Goal: Task Accomplishment & Management: Manage account settings

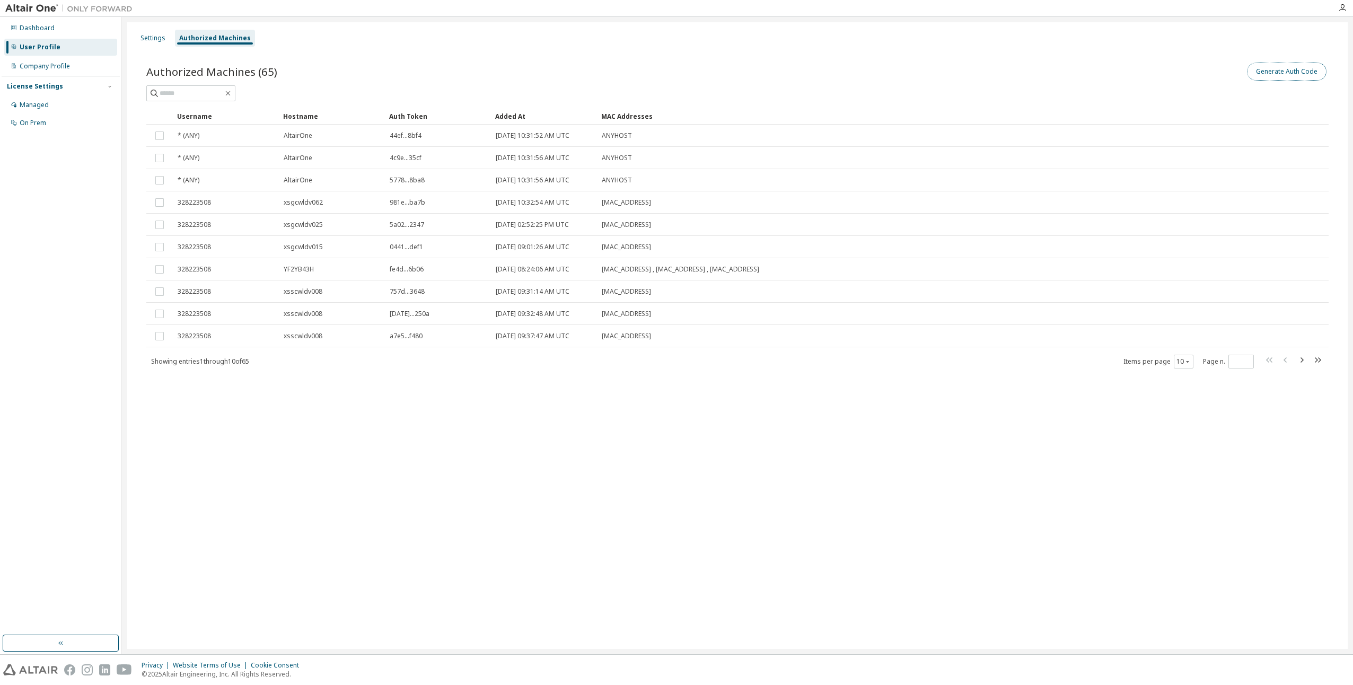
click at [1267, 72] on button "Generate Auth Code" at bounding box center [1287, 72] width 80 height 18
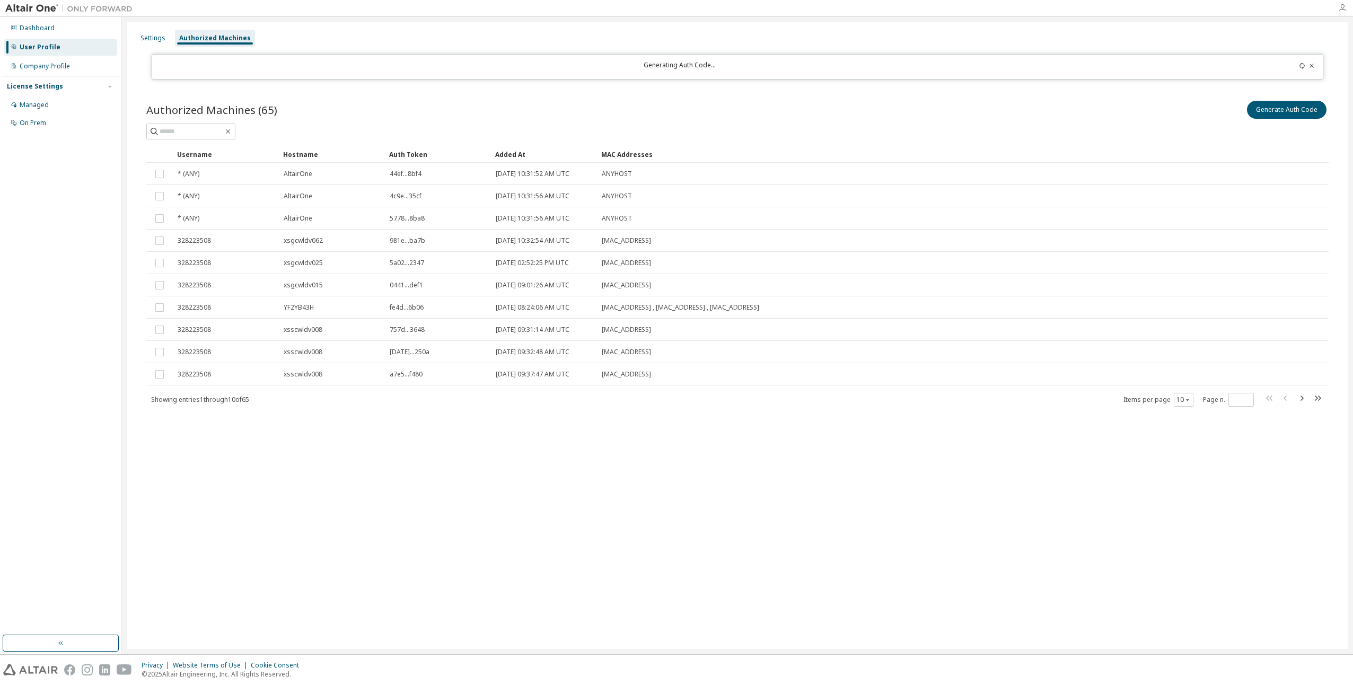
click at [1344, 8] on icon "button" at bounding box center [1342, 8] width 8 height 8
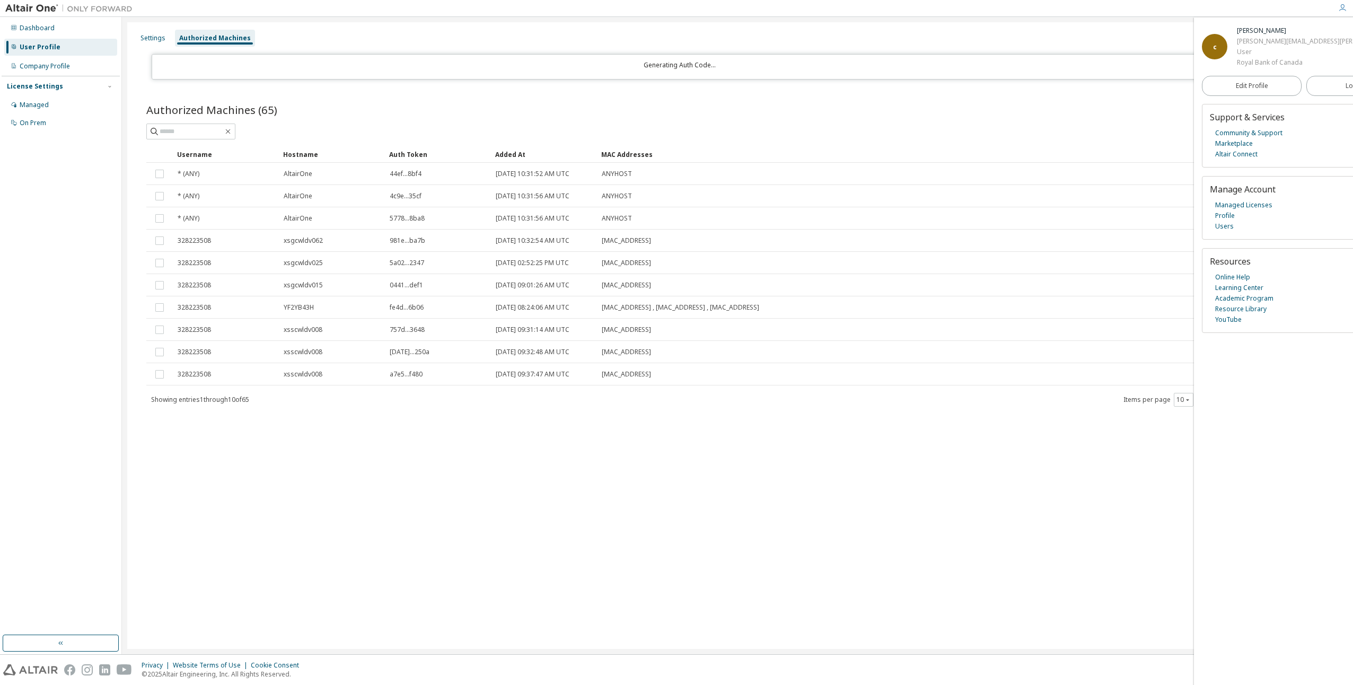
click at [443, 20] on div "Settings Authorized Machines Generating Auth Code... Authorized Machines (65) G…" at bounding box center [737, 335] width 1231 height 637
click at [1346, 84] on span "Logout" at bounding box center [1357, 86] width 22 height 11
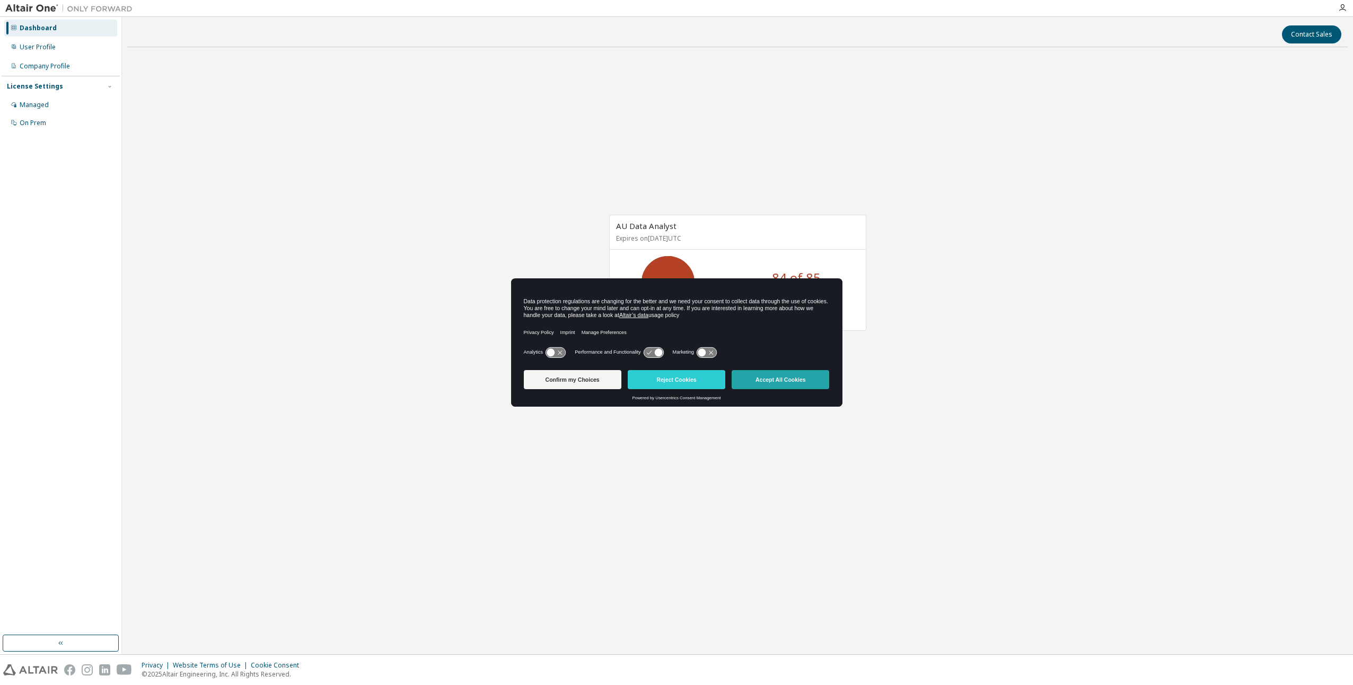
click at [781, 382] on button "Accept All Cookies" at bounding box center [781, 379] width 98 height 19
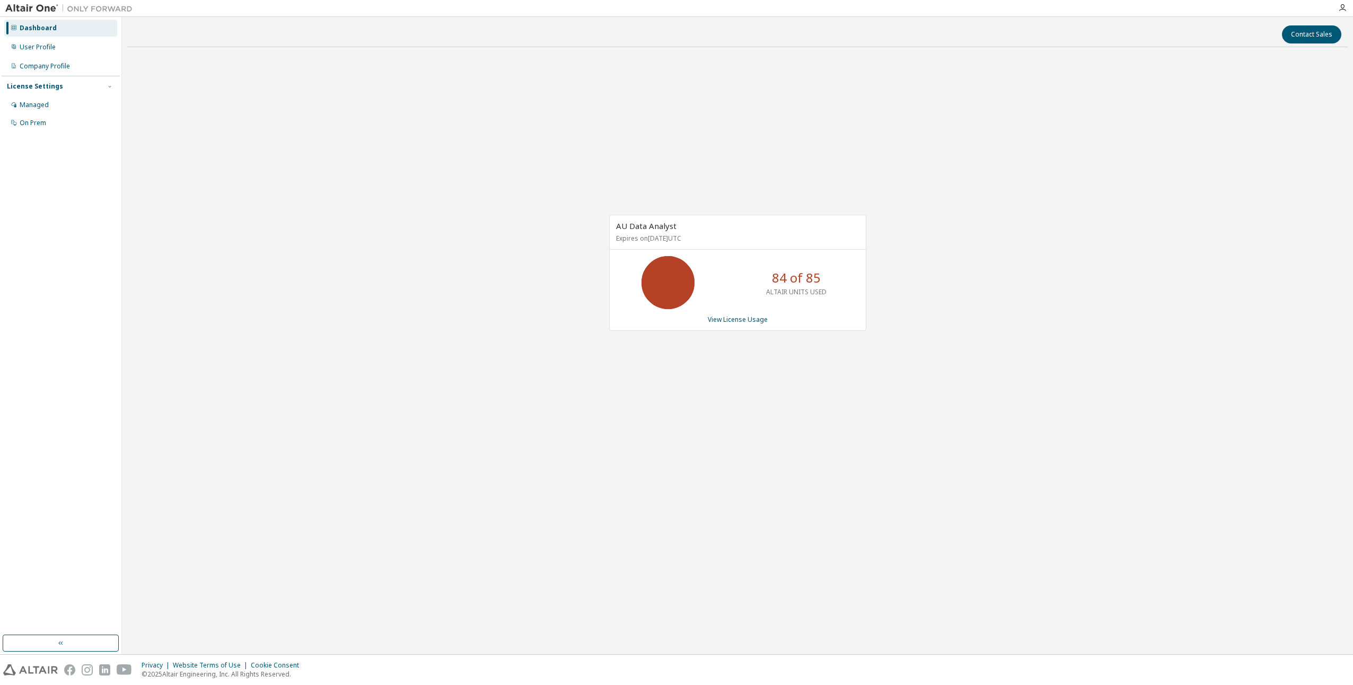
click at [44, 31] on div "Dashboard" at bounding box center [38, 28] width 37 height 8
click at [43, 43] on div "User Profile" at bounding box center [38, 47] width 36 height 8
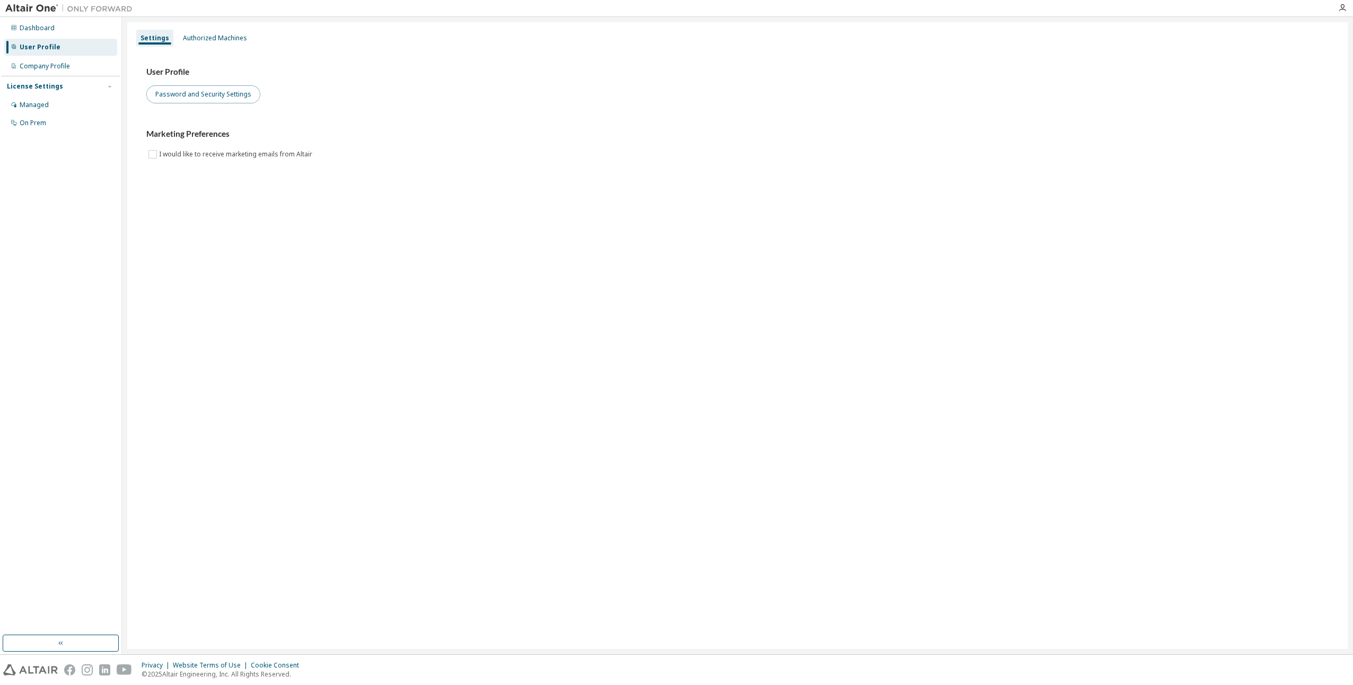
click at [205, 94] on button "Password and Security Settings" at bounding box center [203, 94] width 114 height 18
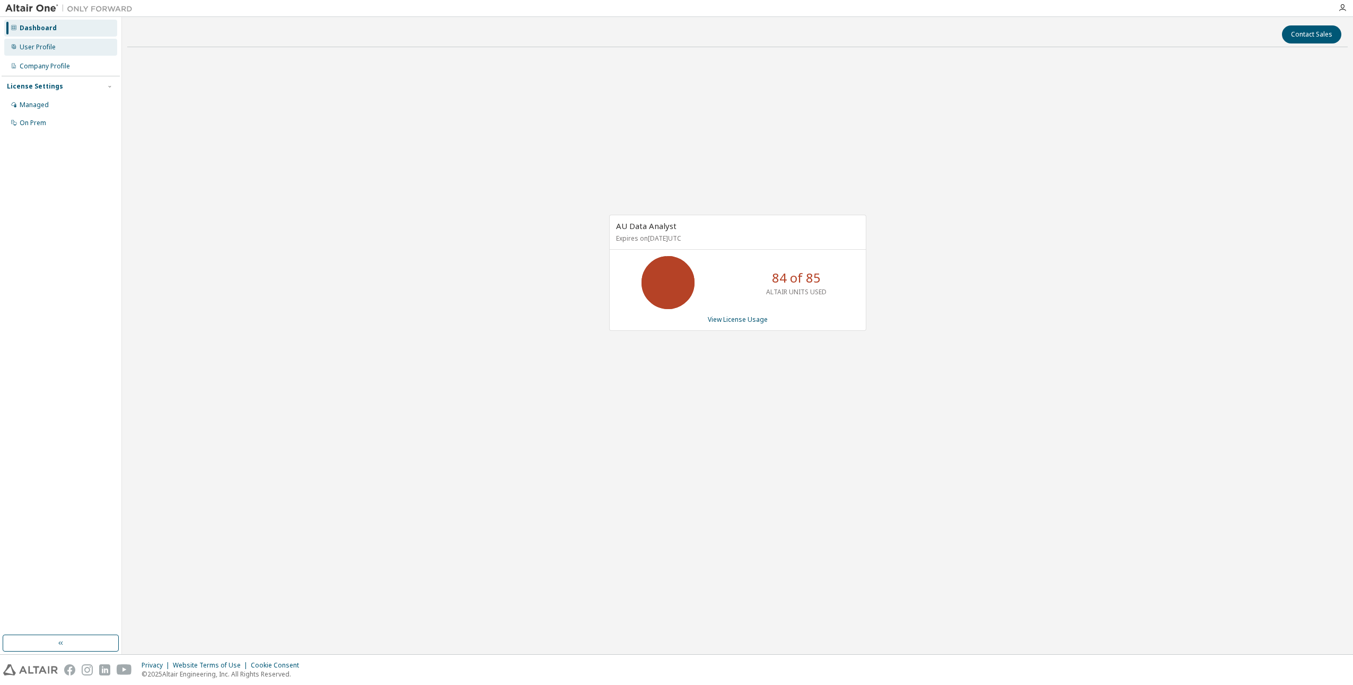
click at [42, 43] on div "User Profile" at bounding box center [38, 47] width 36 height 8
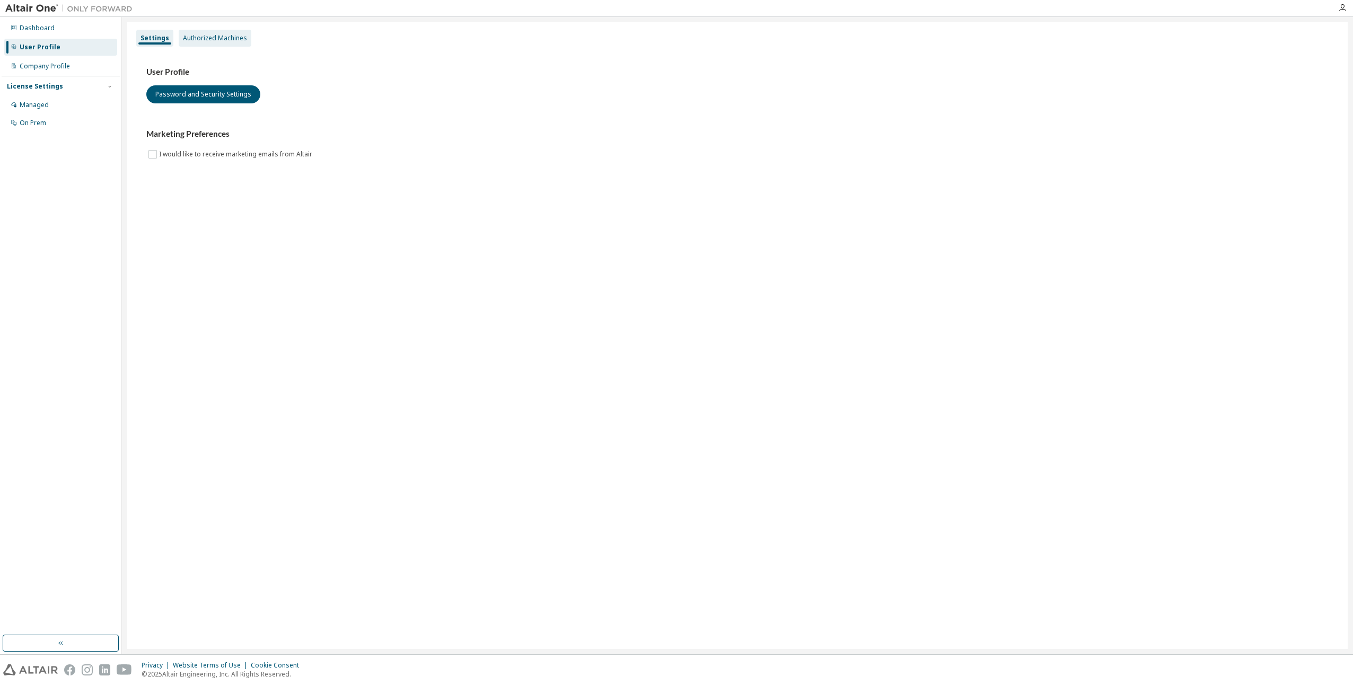
click at [204, 34] on div "Authorized Machines" at bounding box center [215, 38] width 64 height 8
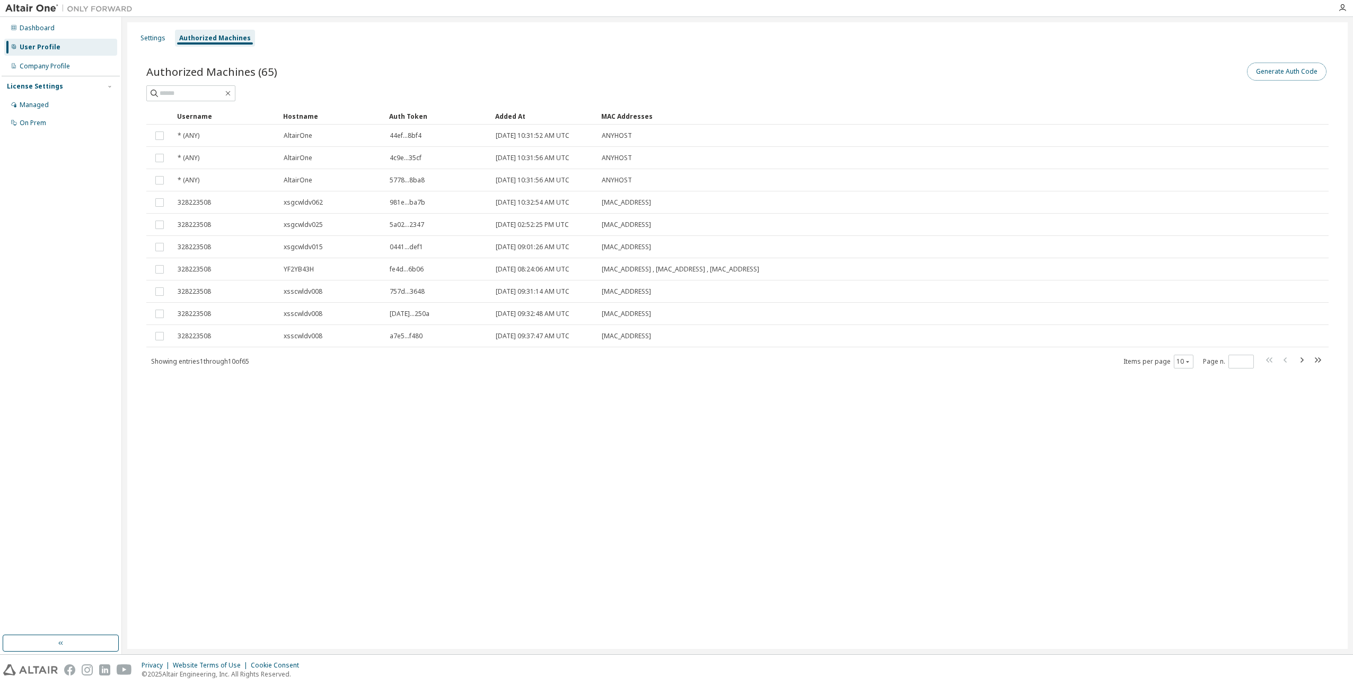
click at [1305, 65] on button "Generate Auth Code" at bounding box center [1287, 72] width 80 height 18
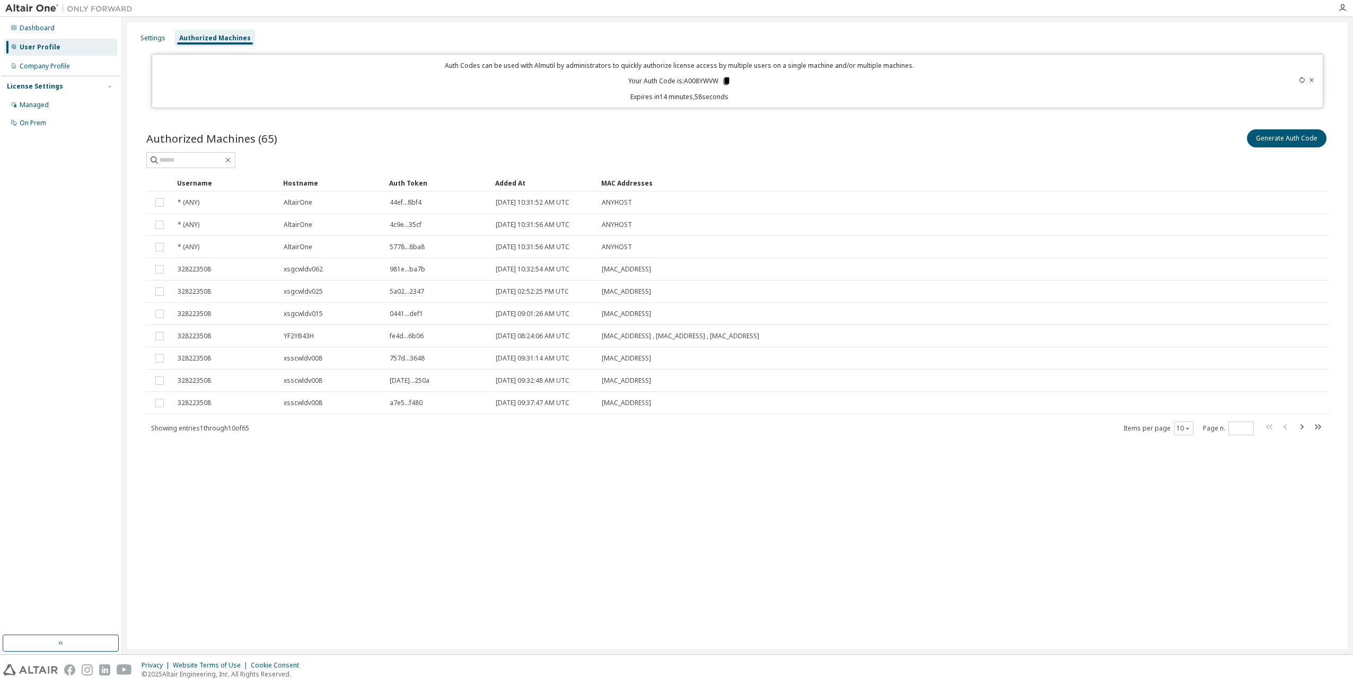
click at [725, 77] on icon at bounding box center [727, 81] width 10 height 10
drag, startPoint x: 369, startPoint y: 566, endPoint x: 371, endPoint y: 455, distance: 110.3
click at [369, 566] on div "Settings Authorized Machines Auth Codes can be used with Almutil by administrat…" at bounding box center [737, 335] width 1221 height 627
